Goal: Find specific page/section: Find specific page/section

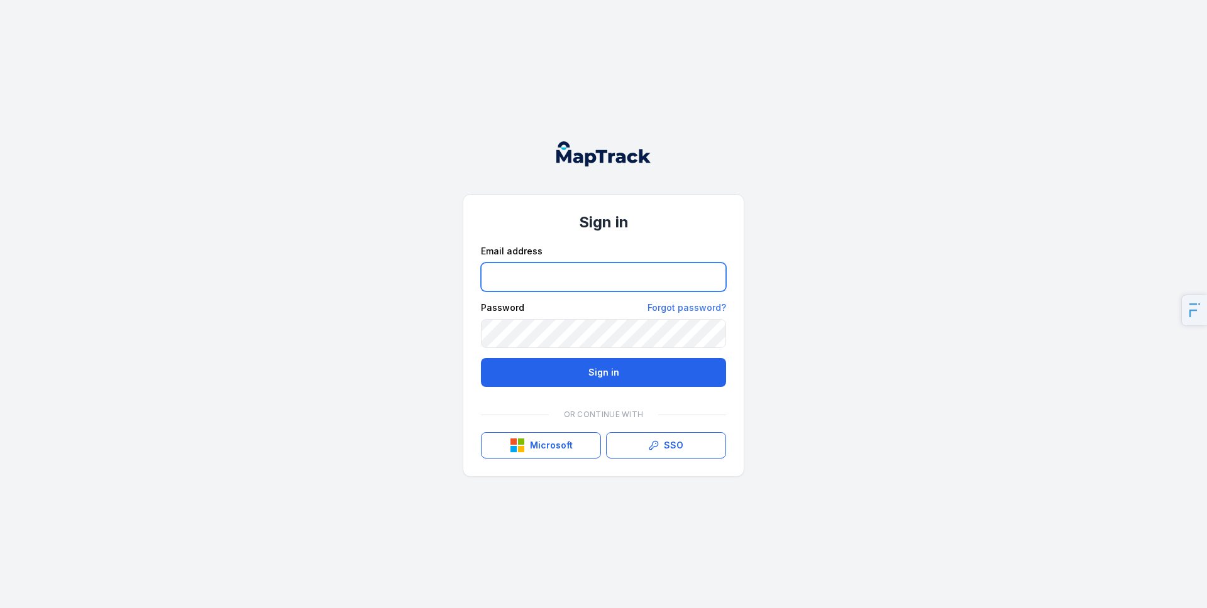
click at [595, 285] on input "email" at bounding box center [603, 277] width 245 height 29
type input "**********"
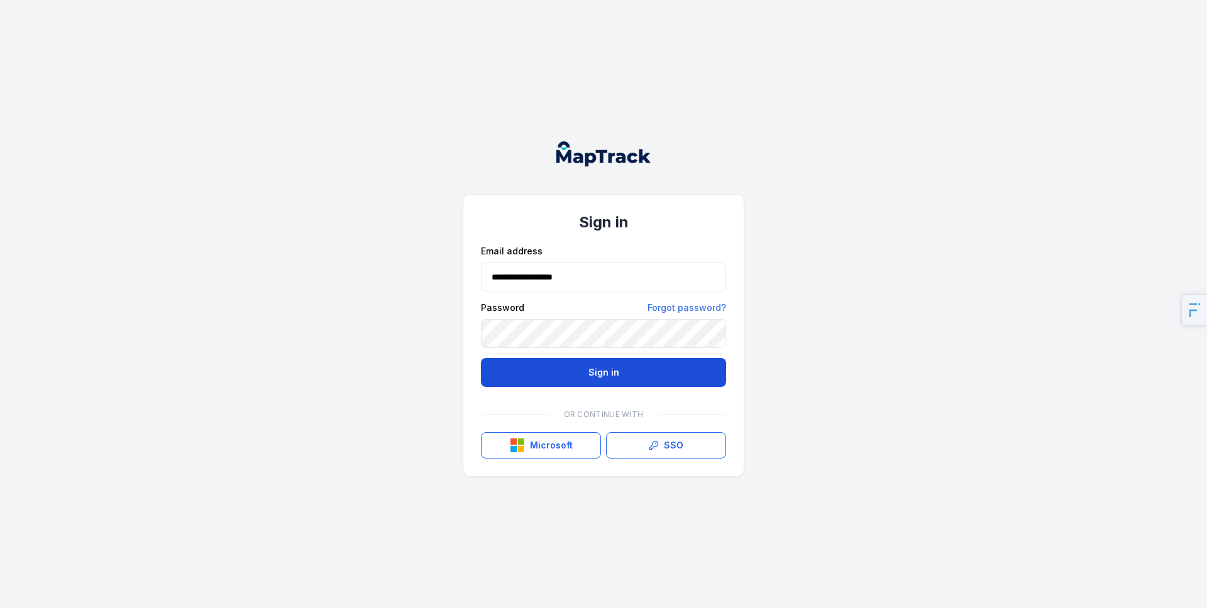
click at [564, 384] on button "Sign in" at bounding box center [603, 372] width 245 height 29
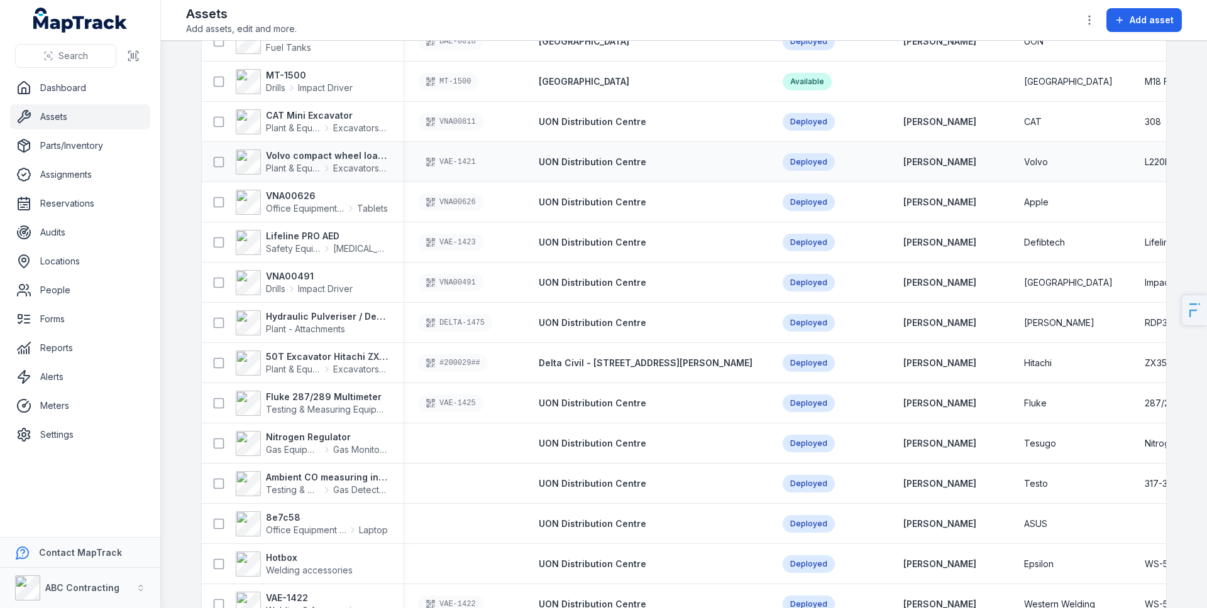
scroll to position [128, 0]
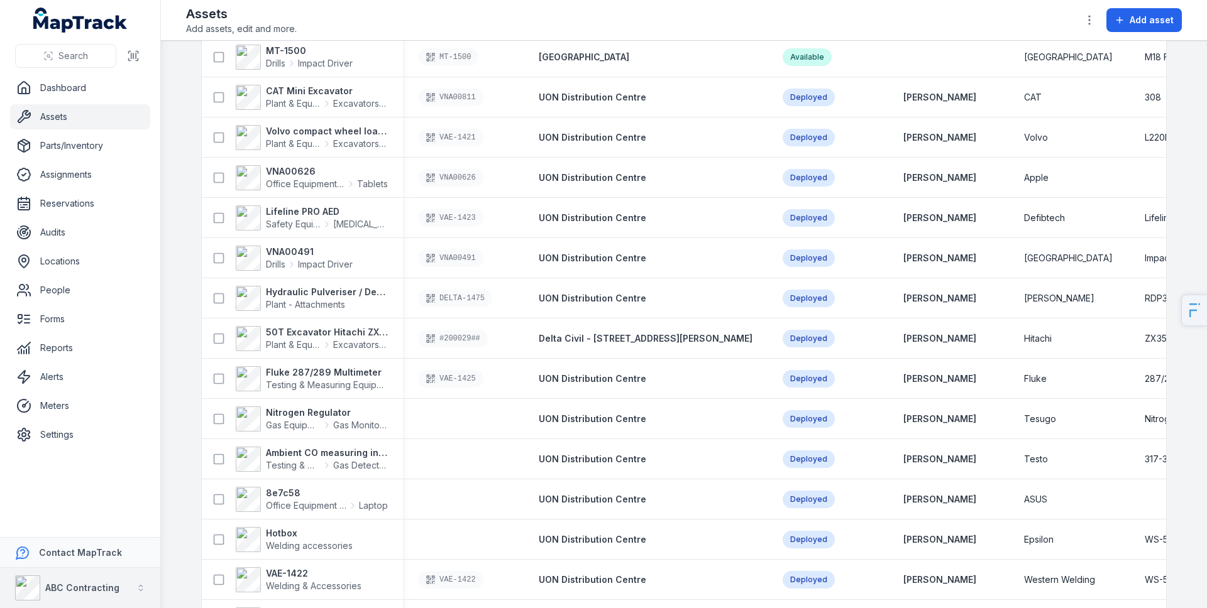
click at [57, 588] on strong "ABC Contracting" at bounding box center [82, 588] width 74 height 11
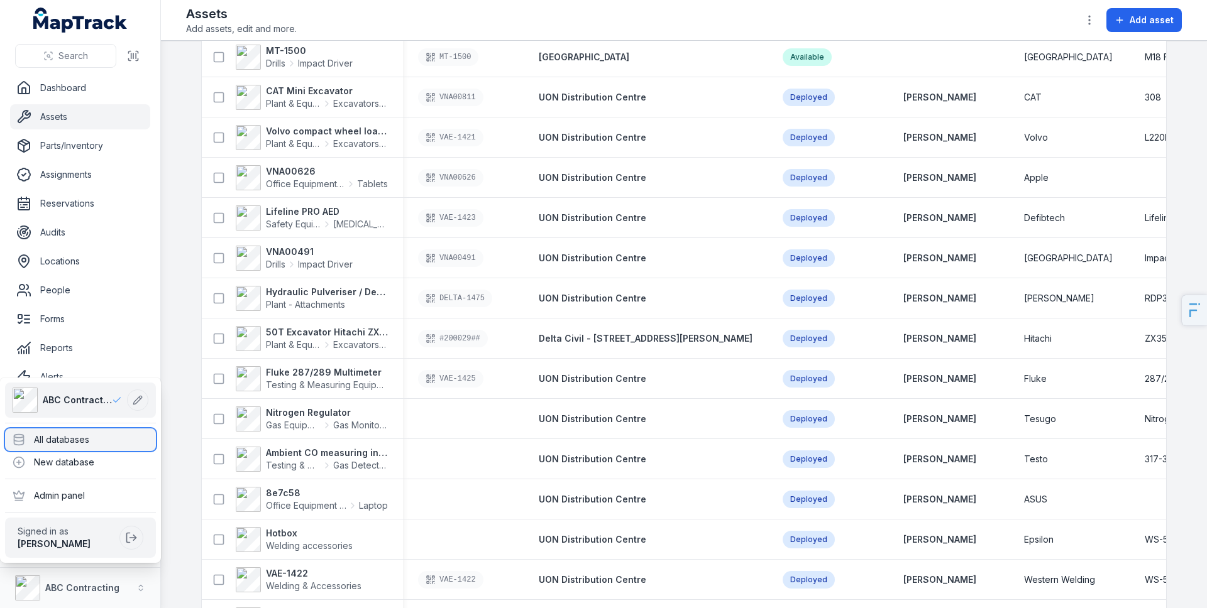
click at [56, 447] on div "All databases" at bounding box center [80, 440] width 151 height 23
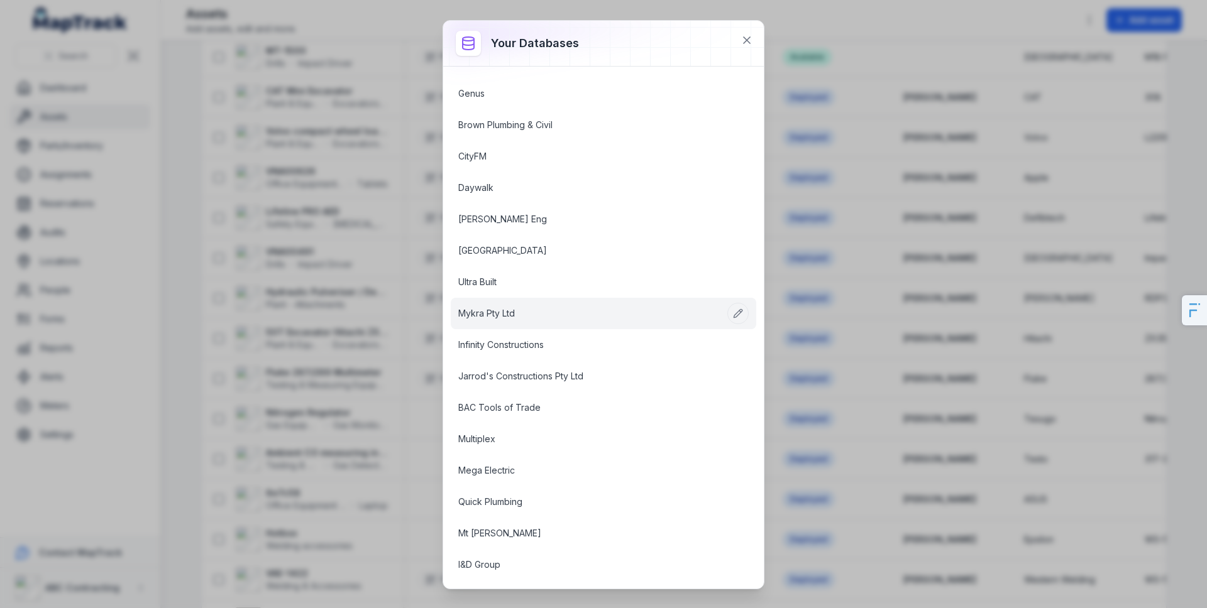
scroll to position [1011, 0]
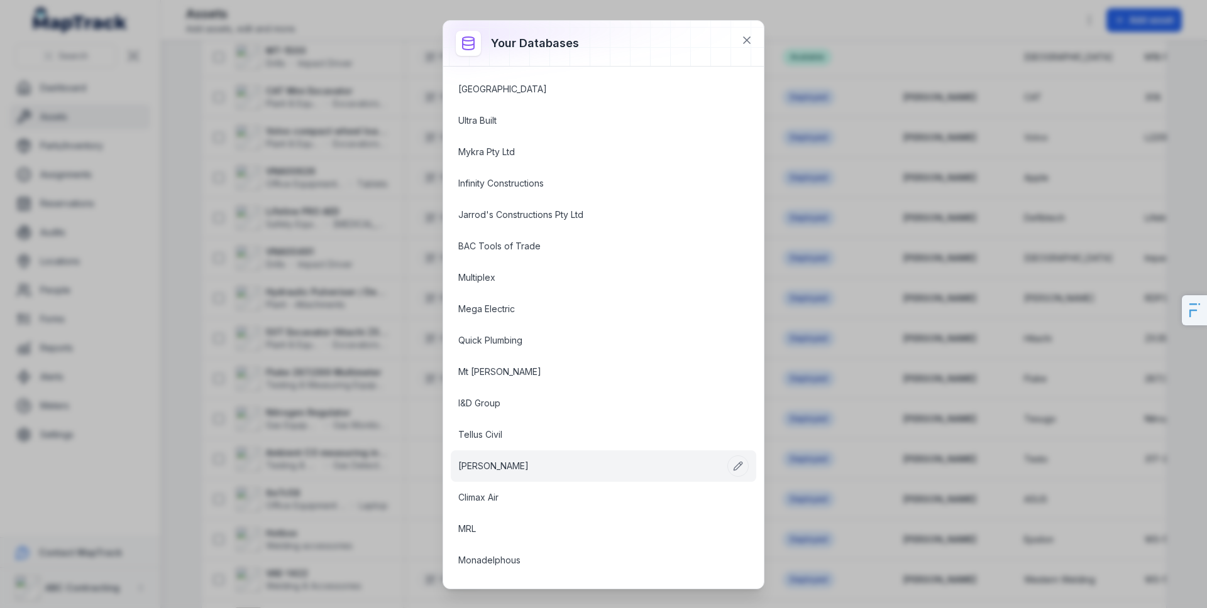
click at [469, 473] on link "[PERSON_NAME]" at bounding box center [588, 466] width 260 height 13
